Goal: Task Accomplishment & Management: Manage account settings

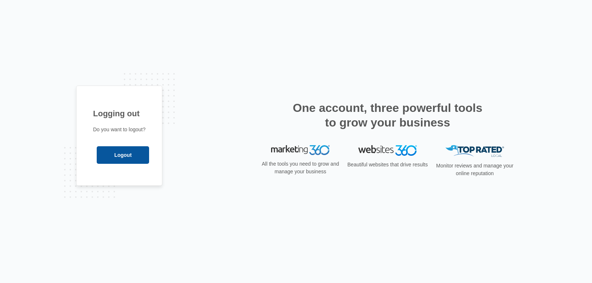
click at [133, 152] on input "Logout" at bounding box center [123, 155] width 52 height 18
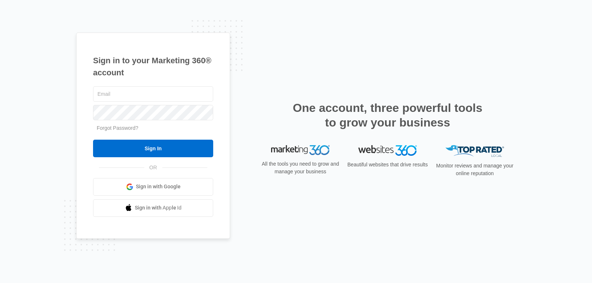
type input "[EMAIL_ADDRESS][DOMAIN_NAME]"
click at [133, 152] on input "Sign In" at bounding box center [153, 149] width 120 height 18
